Goal: Information Seeking & Learning: Learn about a topic

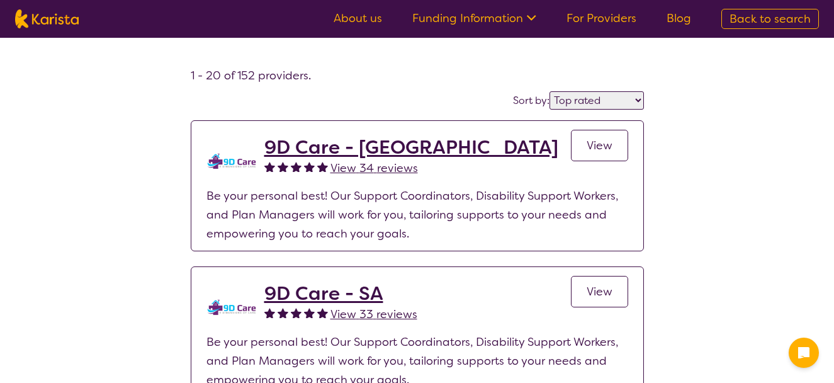
select select "by_score"
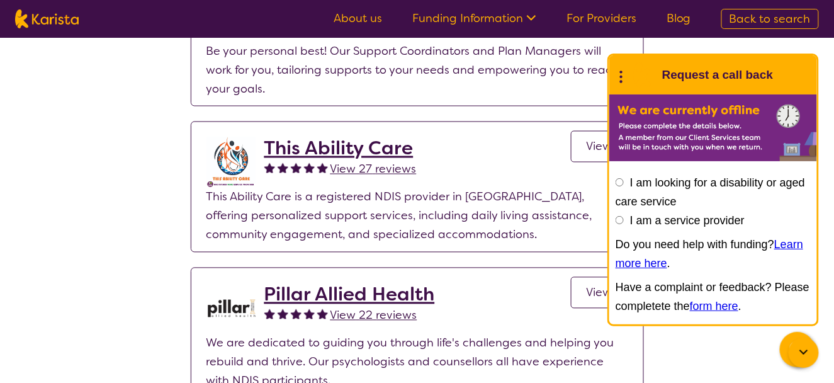
scroll to position [755, 0]
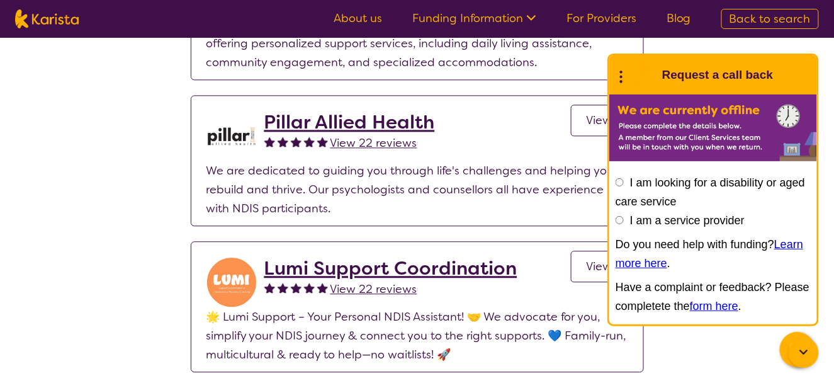
click at [799, 360] on div at bounding box center [803, 352] width 30 height 30
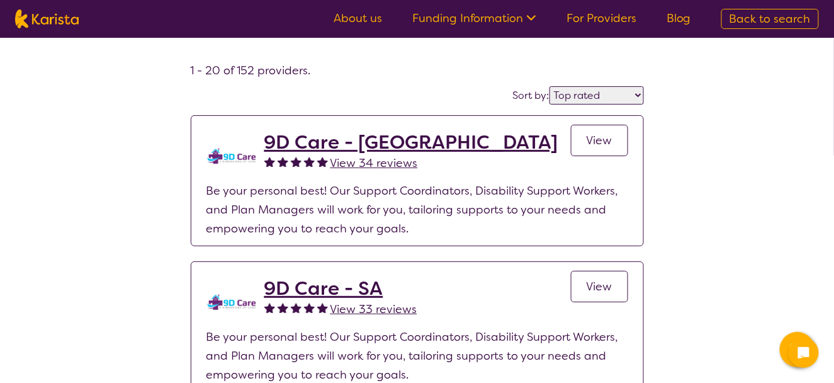
scroll to position [0, 0]
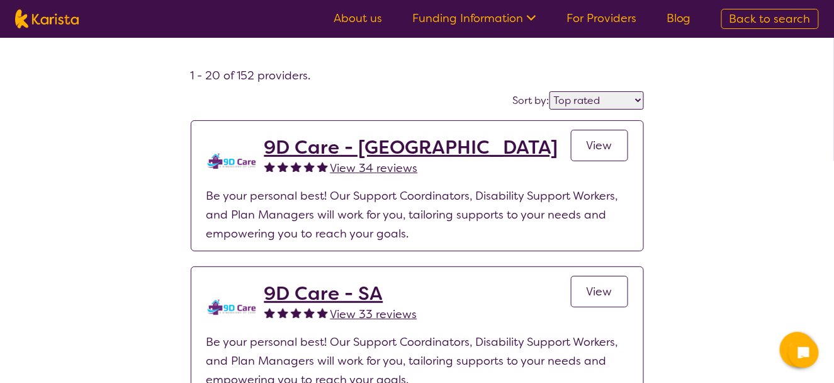
click at [758, 21] on span "Back to search" at bounding box center [769, 18] width 81 height 15
select select "Support worker"
select select "AD"
select select "NDIS"
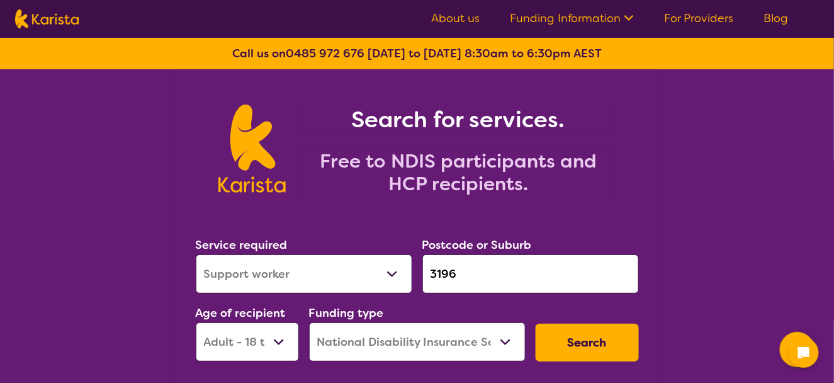
click at [469, 275] on input "3196" at bounding box center [530, 273] width 216 height 39
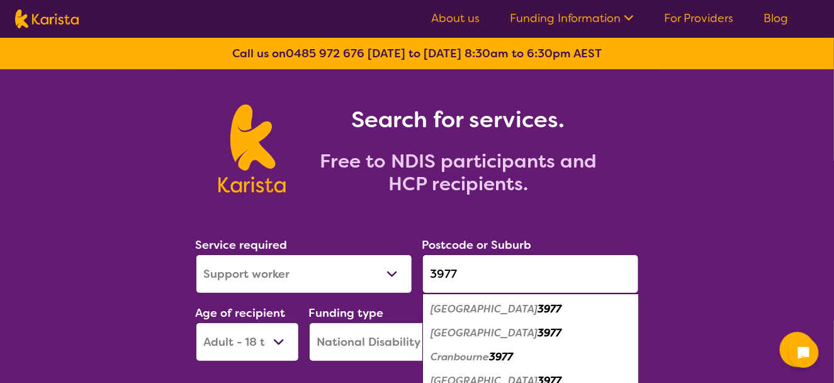
type input "3977"
click at [481, 359] on em "Cranbourne" at bounding box center [460, 356] width 59 height 13
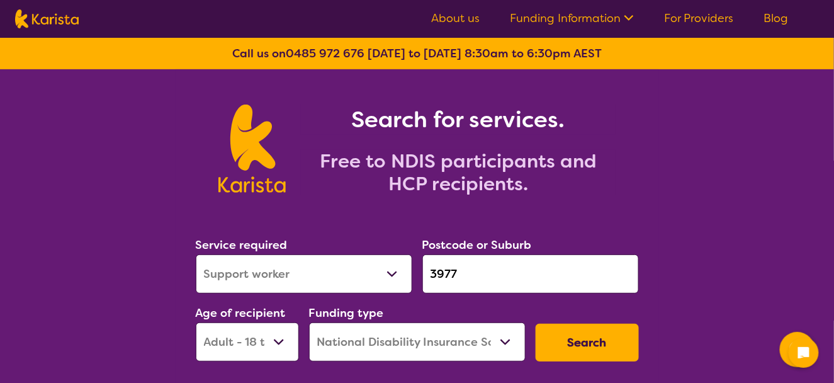
click at [571, 346] on button "Search" at bounding box center [586, 342] width 103 height 38
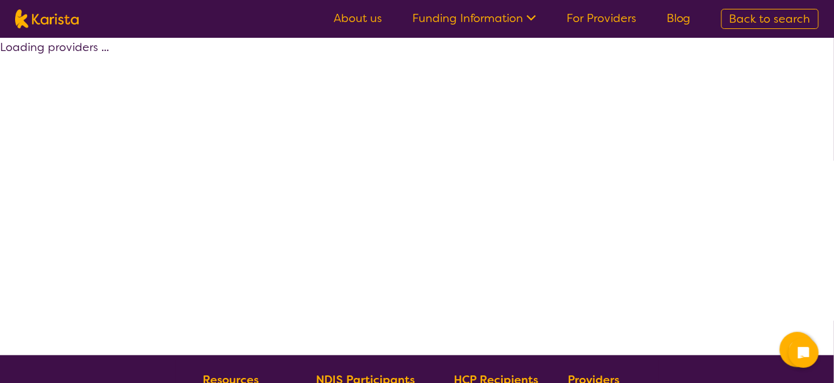
select select "by_score"
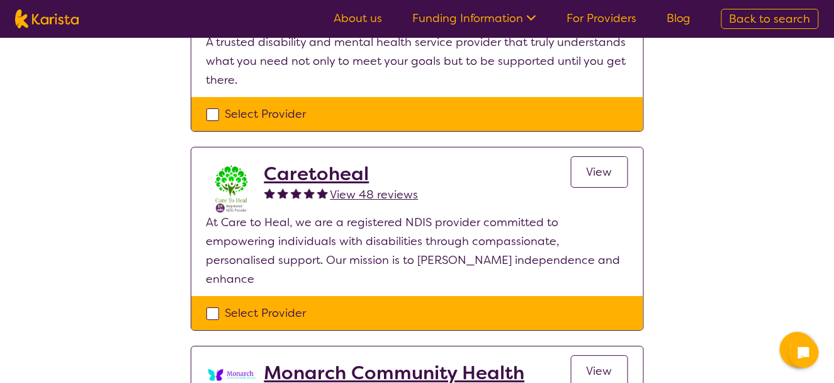
scroll to position [1321, 0]
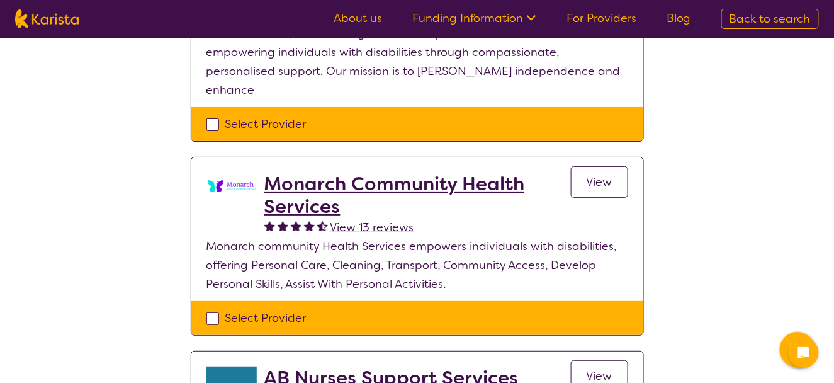
click at [315, 172] on h2 "Monarch Community Health Services" at bounding box center [417, 194] width 306 height 45
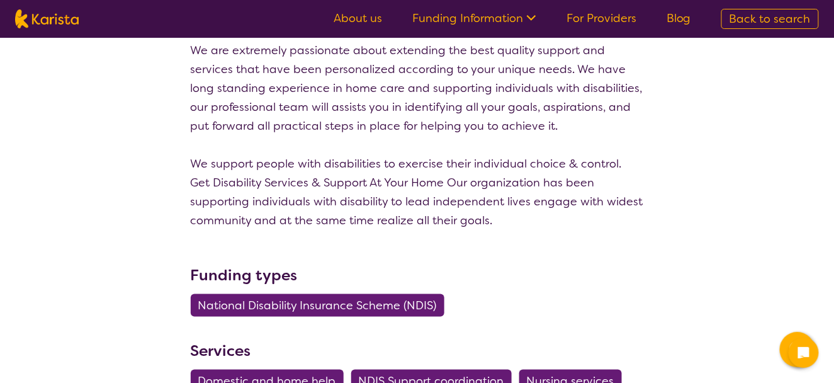
scroll to position [378, 0]
